Goal: Information Seeking & Learning: Find specific fact

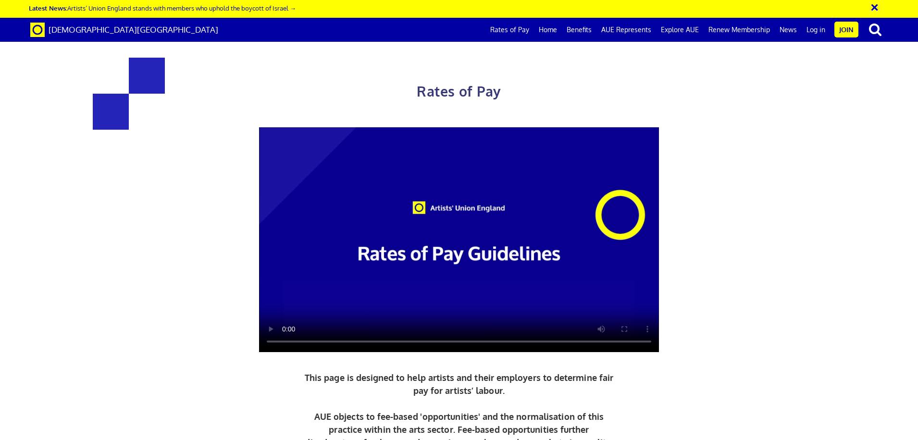
scroll to position [337, 0]
click at [745, 200] on div "Rates of Pay This page is designed to help artists and their employers to deter…" at bounding box center [459, 290] width 622 height 504
click at [195, 198] on div "Rates of Pay This page is designed to help artists and their employers to deter…" at bounding box center [459, 290] width 622 height 504
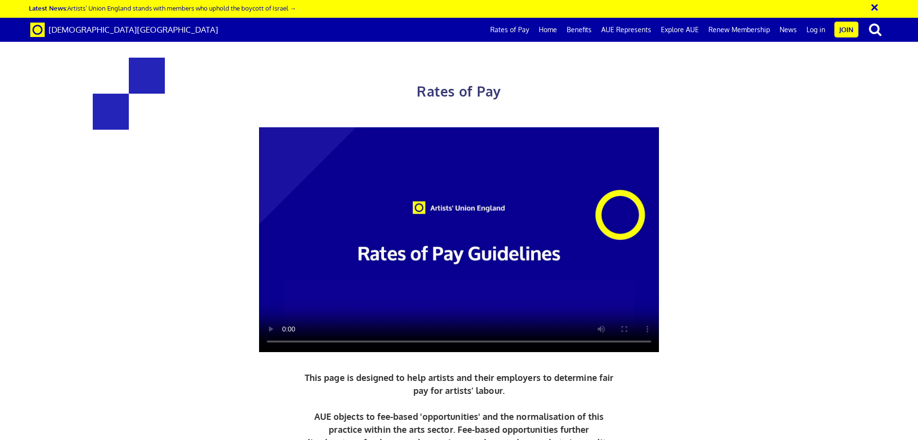
drag, startPoint x: 147, startPoint y: 206, endPoint x: 141, endPoint y: 237, distance: 31.9
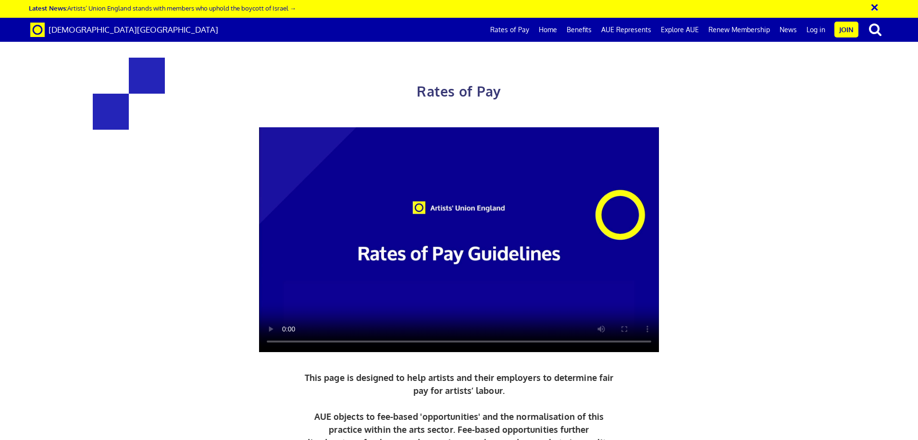
drag, startPoint x: 451, startPoint y: 310, endPoint x: 452, endPoint y: 323, distance: 13.5
drag, startPoint x: 452, startPoint y: 322, endPoint x: 446, endPoint y: 312, distance: 11.6
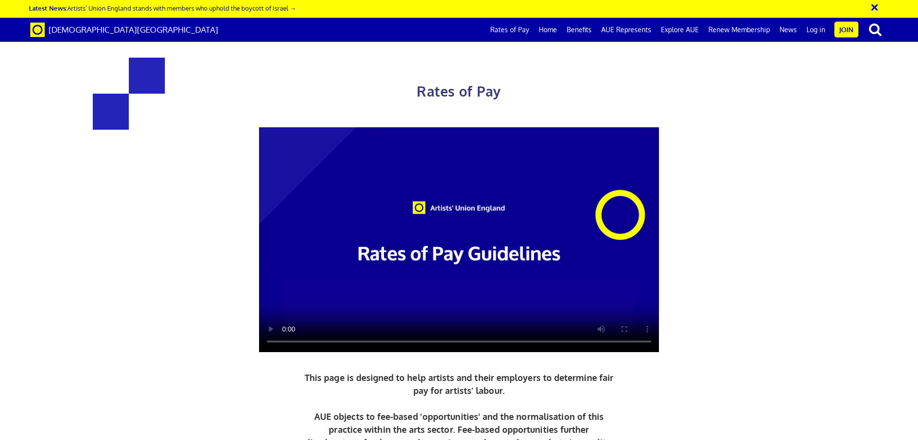
click at [760, 280] on div at bounding box center [459, 239] width 622 height 225
click at [802, 238] on div "Rates of Pay This page is designed to help artists and their employers to deter…" at bounding box center [459, 276] width 933 height 533
drag, startPoint x: 777, startPoint y: 290, endPoint x: 776, endPoint y: 281, distance: 9.7
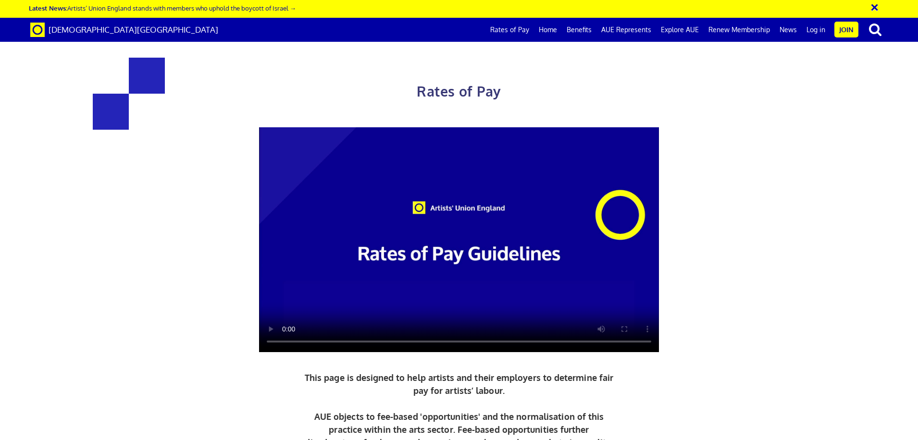
scroll to position [320, 0]
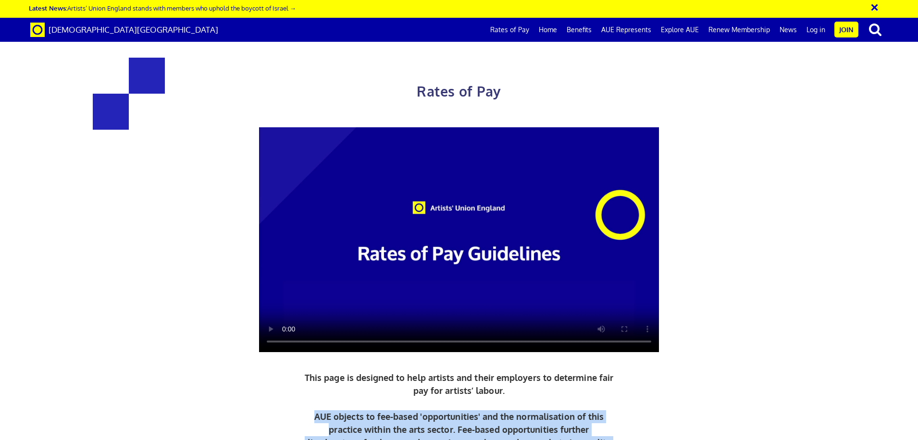
drag, startPoint x: 319, startPoint y: 95, endPoint x: 626, endPoint y: 120, distance: 308.2
click at [626, 120] on div "Rates of Pay This page is designed to help artists and their employers to deter…" at bounding box center [459, 290] width 622 height 504
drag, startPoint x: 626, startPoint y: 120, endPoint x: 549, endPoint y: 122, distance: 76.9
copy p "AUE objects to fee-based 'opportunities' and the normalisation of this practice…"
